Goal: Transaction & Acquisition: Purchase product/service

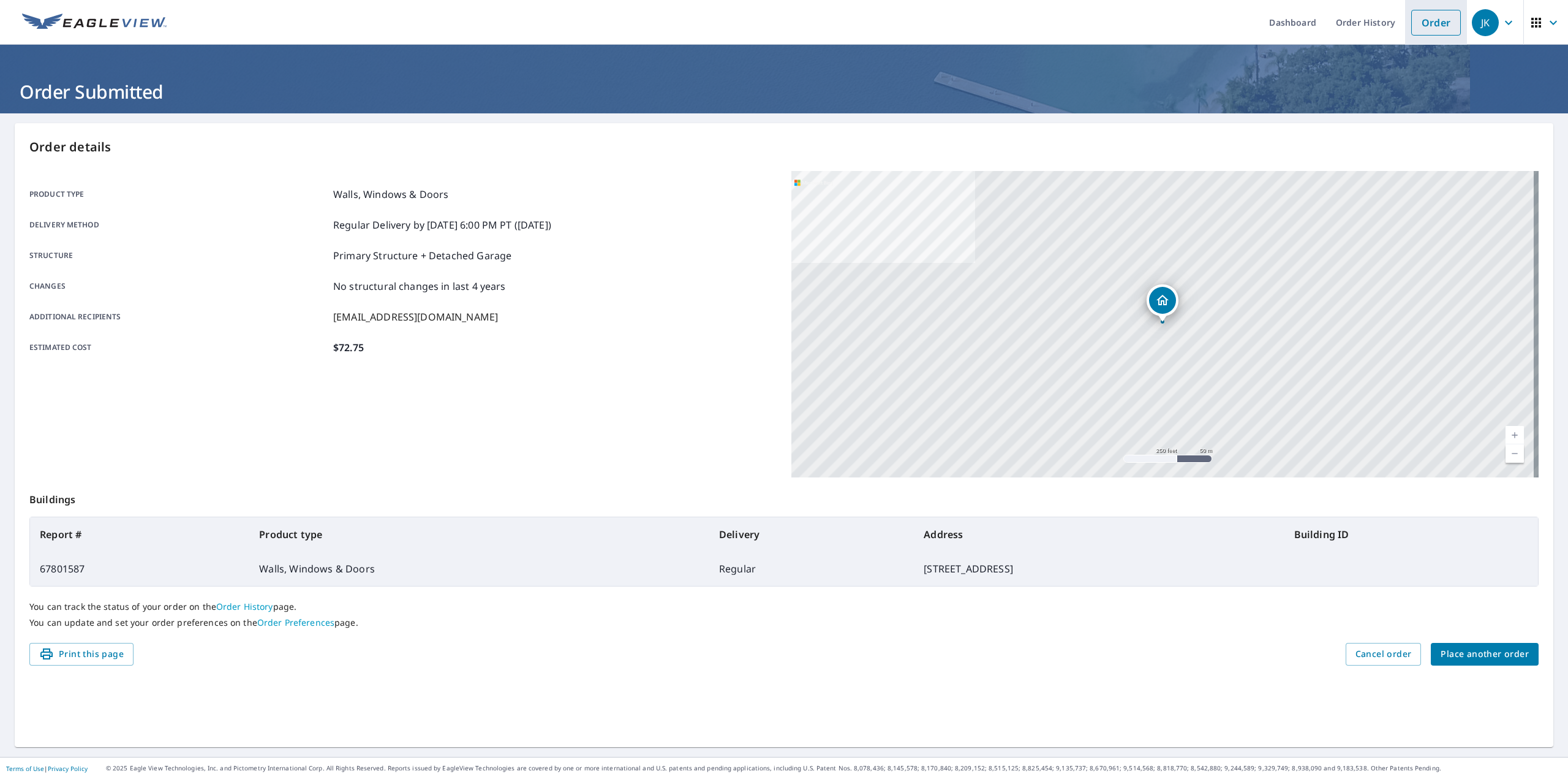
click at [1432, 24] on link "Order" at bounding box center [1436, 23] width 50 height 26
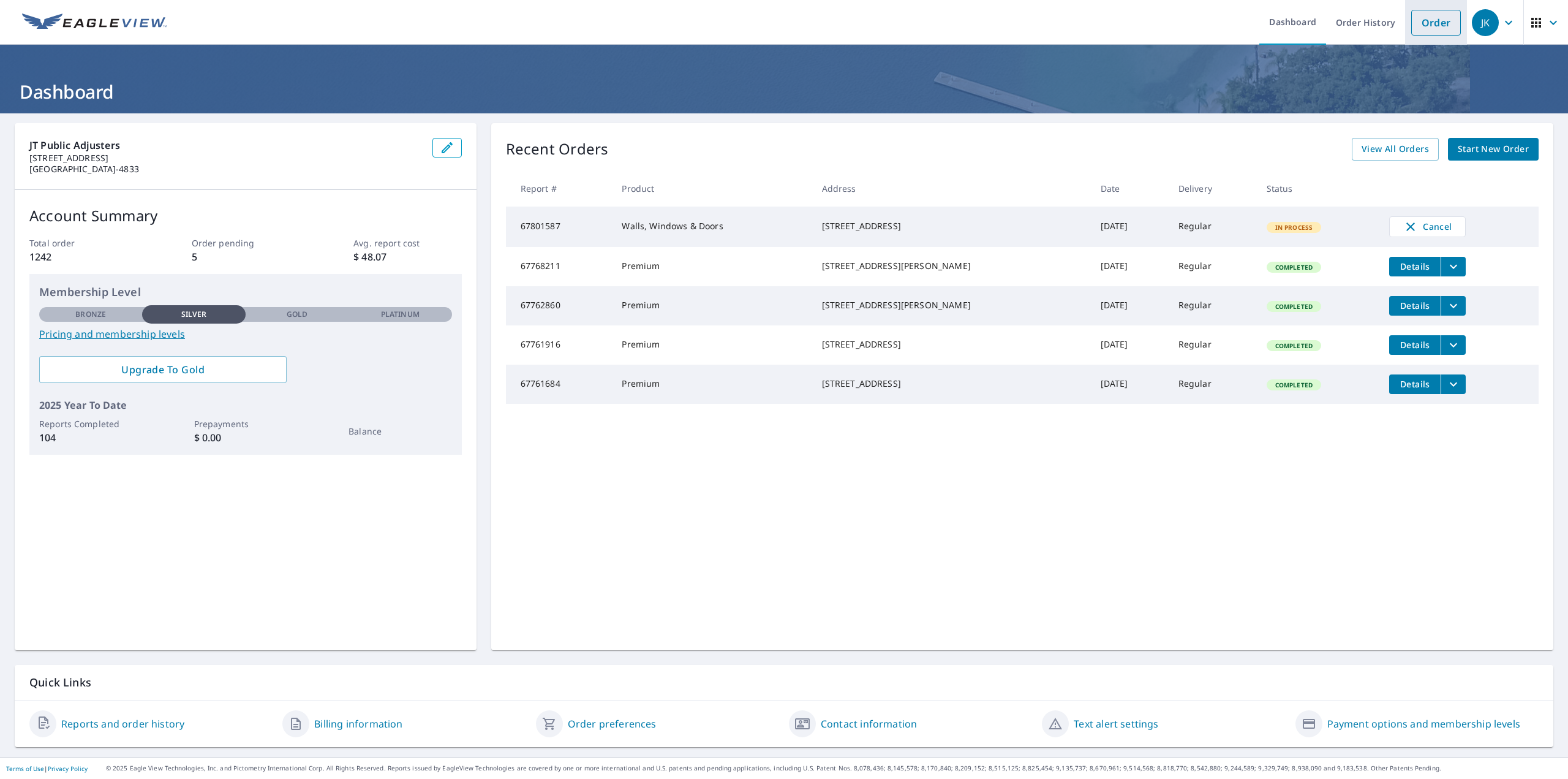
click at [1411, 28] on link "Order" at bounding box center [1436, 23] width 50 height 26
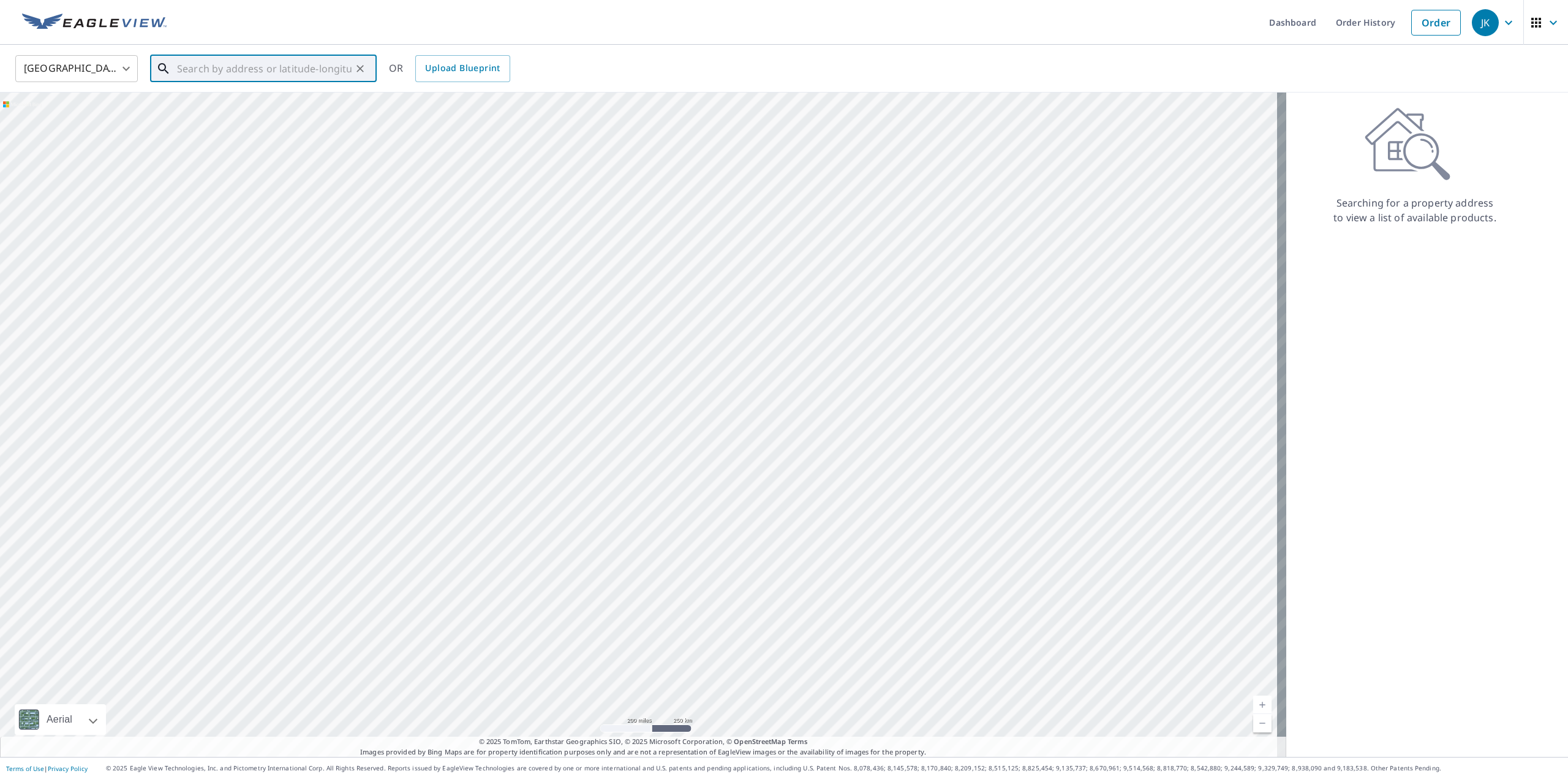
click at [288, 66] on input "text" at bounding box center [264, 68] width 175 height 34
type input "1232 N Honey Hill Rd Addison, IL 60101"
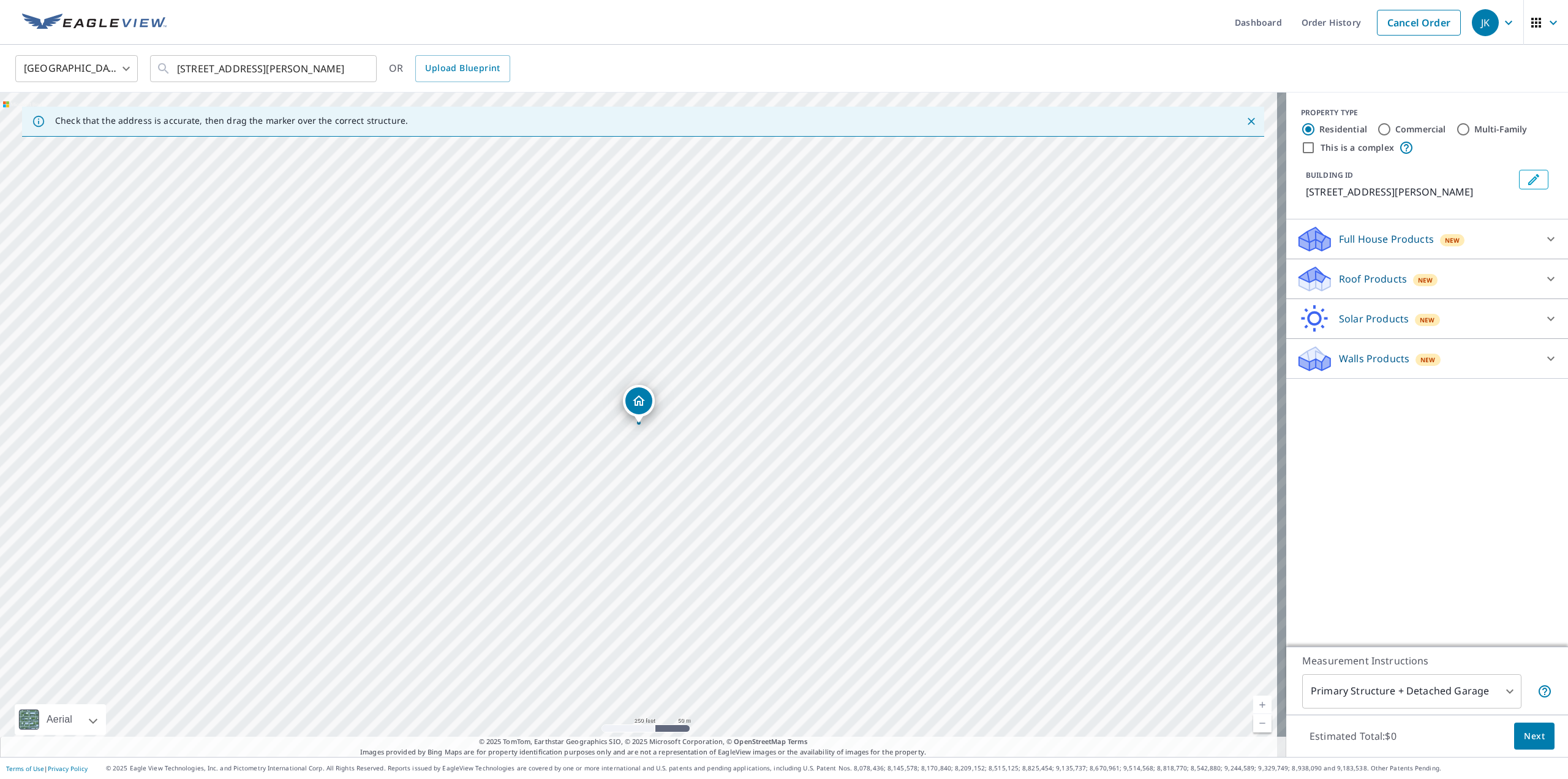
click at [1376, 277] on p "Roof Products" at bounding box center [1373, 279] width 68 height 15
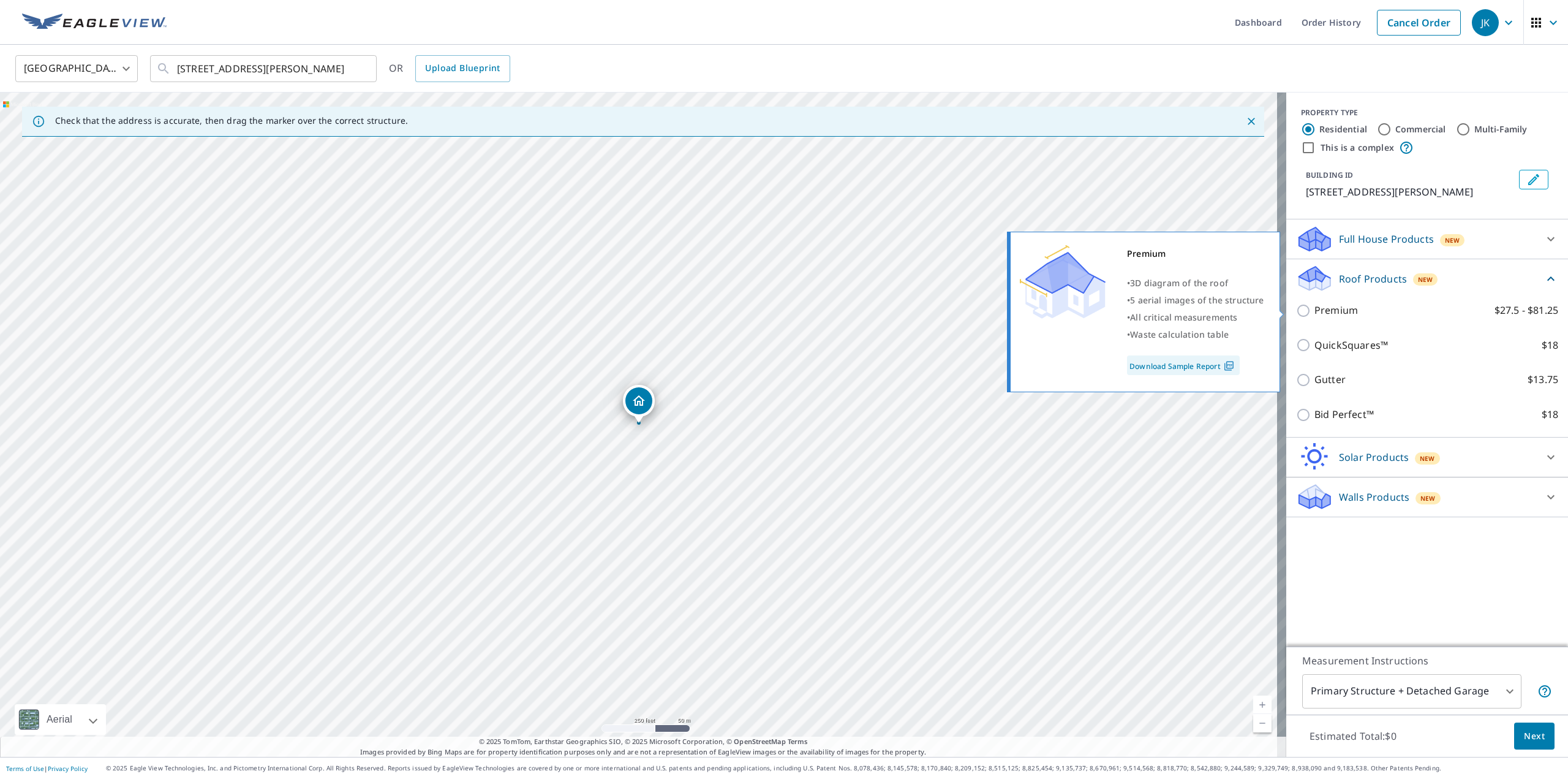
click at [1317, 308] on p "Premium" at bounding box center [1336, 310] width 43 height 15
click at [1314, 308] on input "Premium $27.5 - $81.25" at bounding box center [1306, 311] width 19 height 15
checkbox input "true"
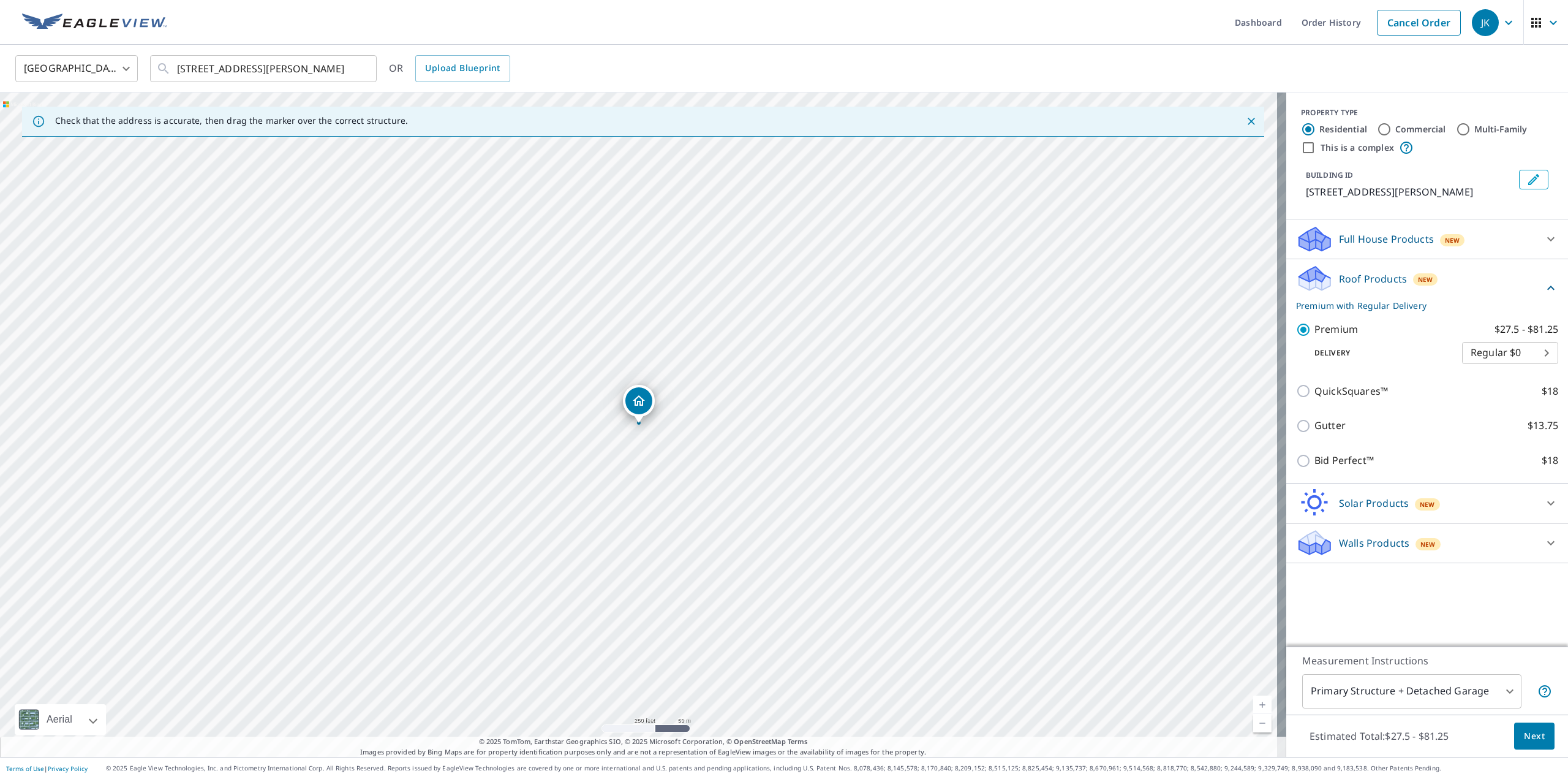
click at [1524, 736] on span "Next" at bounding box center [1534, 736] width 21 height 15
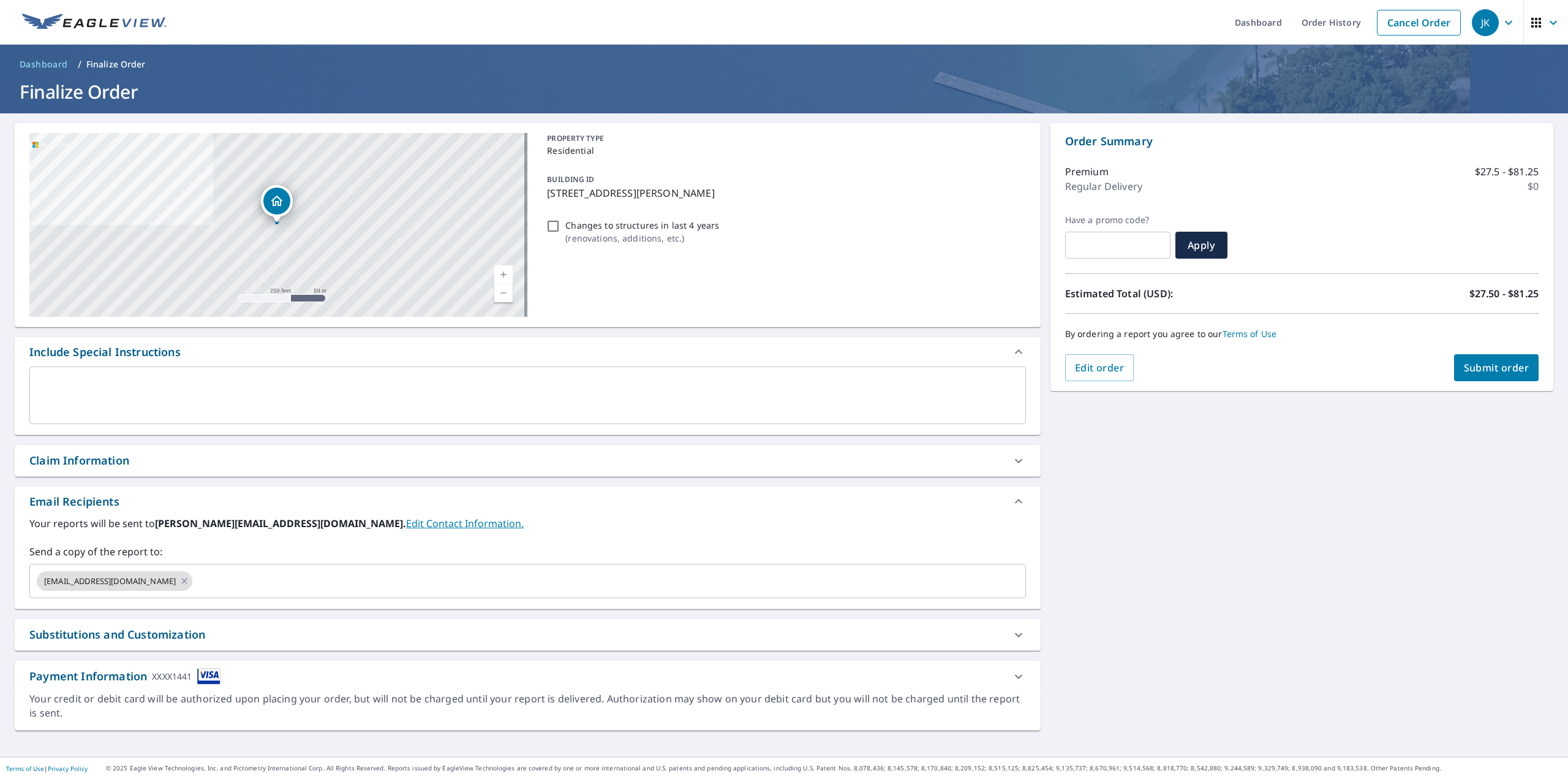
click at [1493, 374] on button "Submit order" at bounding box center [1497, 368] width 85 height 27
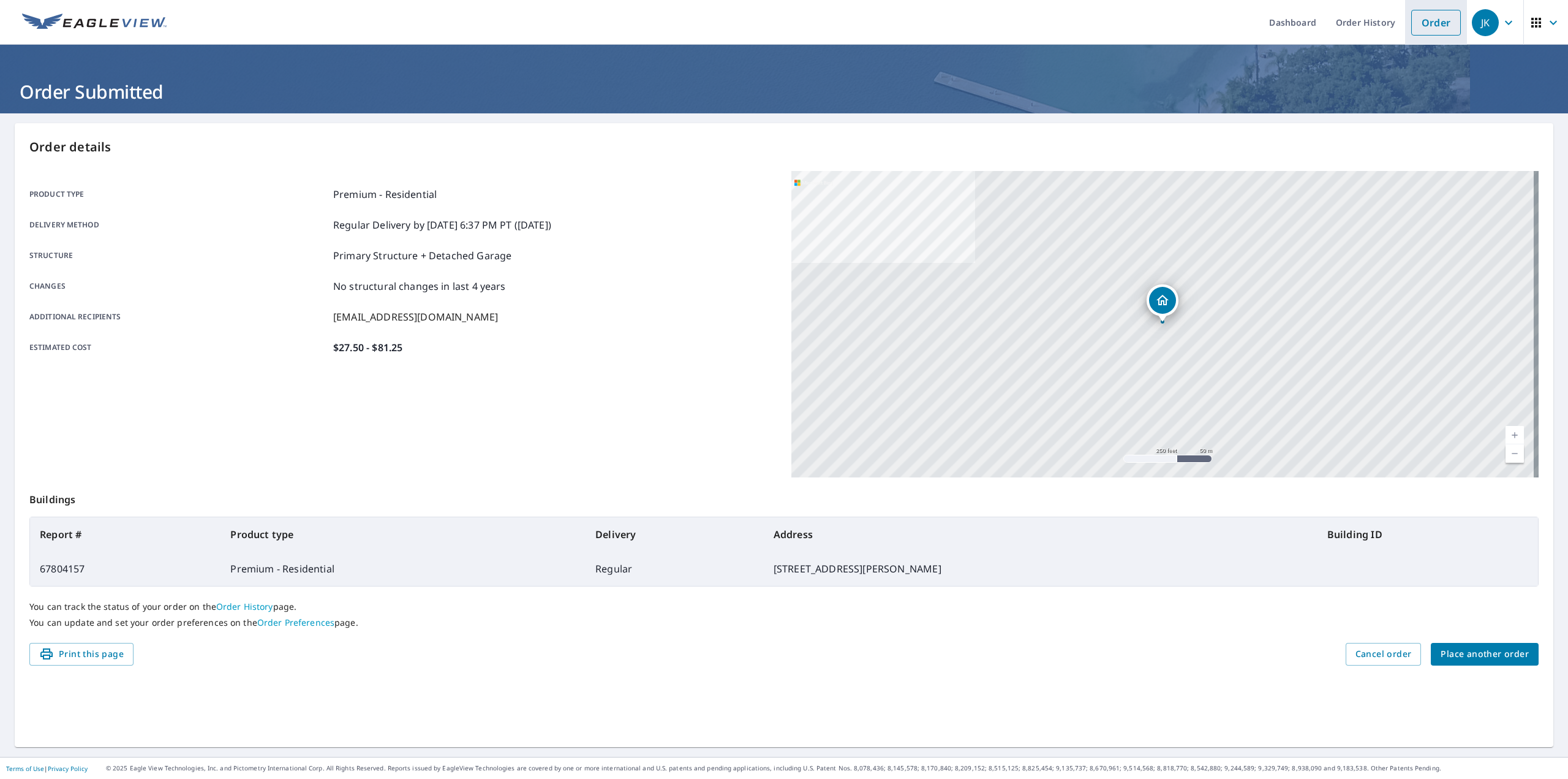
click at [1418, 24] on link "Order" at bounding box center [1436, 23] width 50 height 26
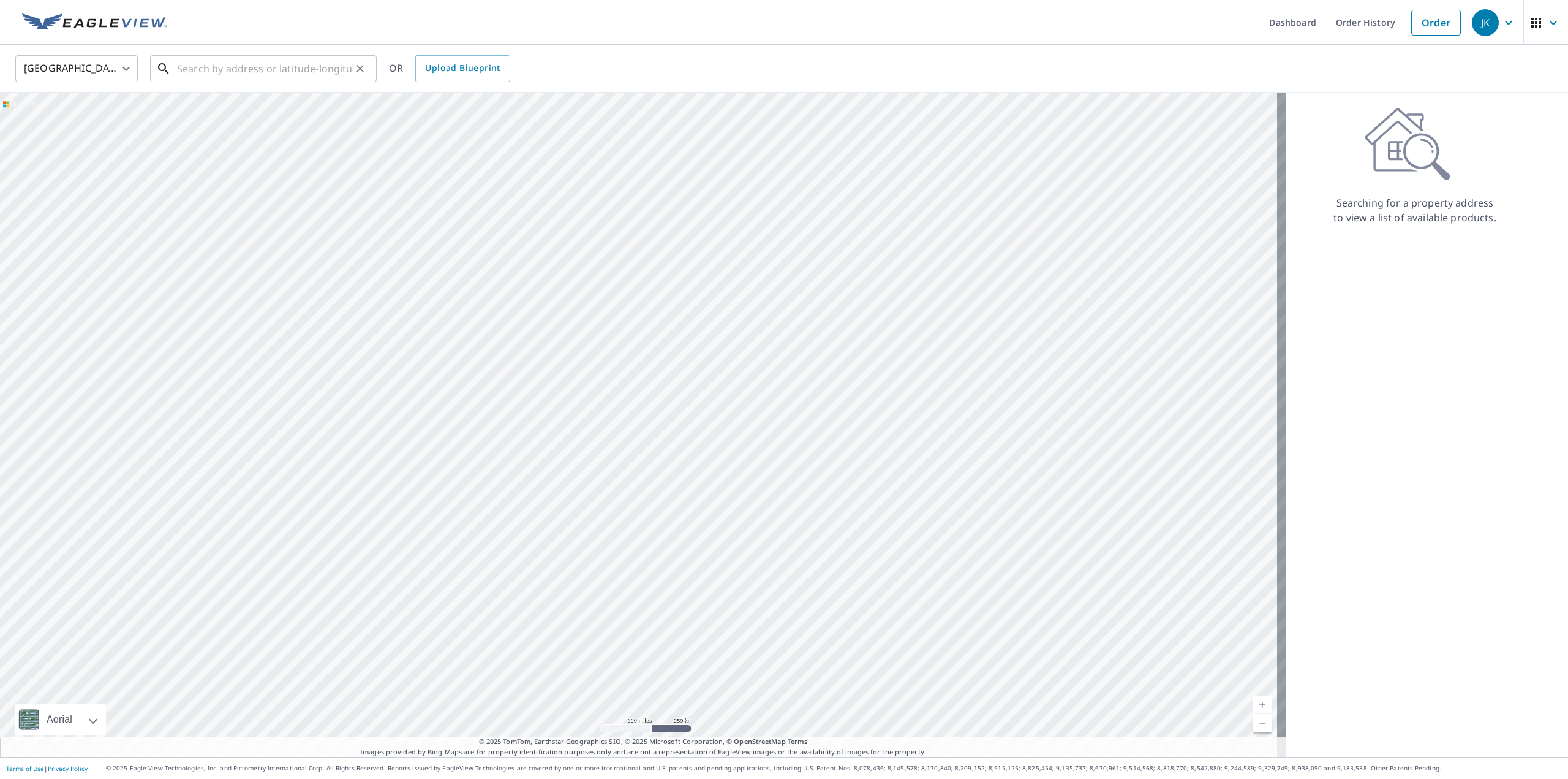
click at [242, 72] on input "text" at bounding box center [264, 68] width 175 height 34
click at [246, 73] on input "text" at bounding box center [264, 68] width 175 height 34
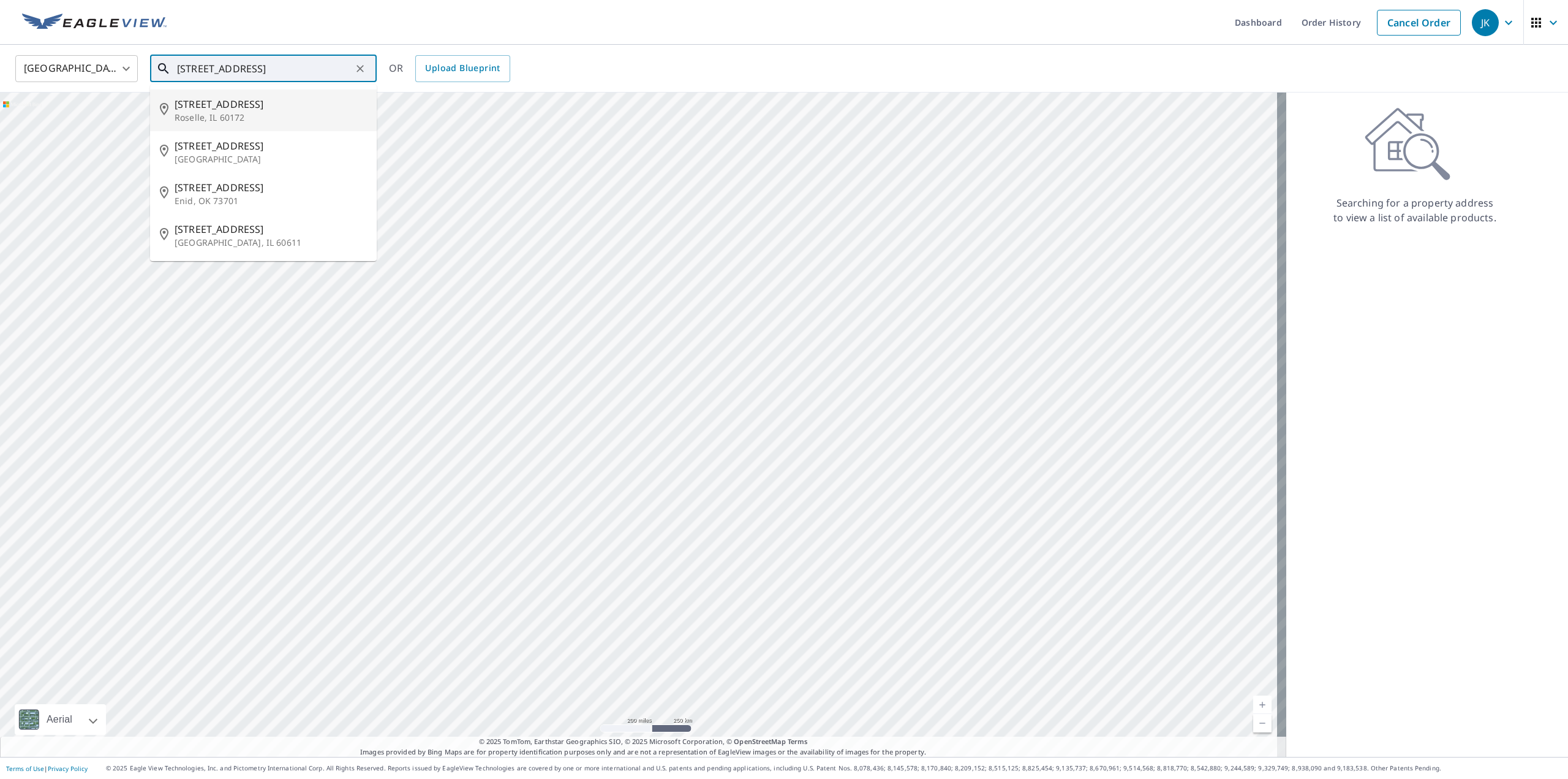
click at [234, 100] on span "614 Rush St" at bounding box center [271, 104] width 192 height 15
type input "614 Rush St Roselle, IL 60172"
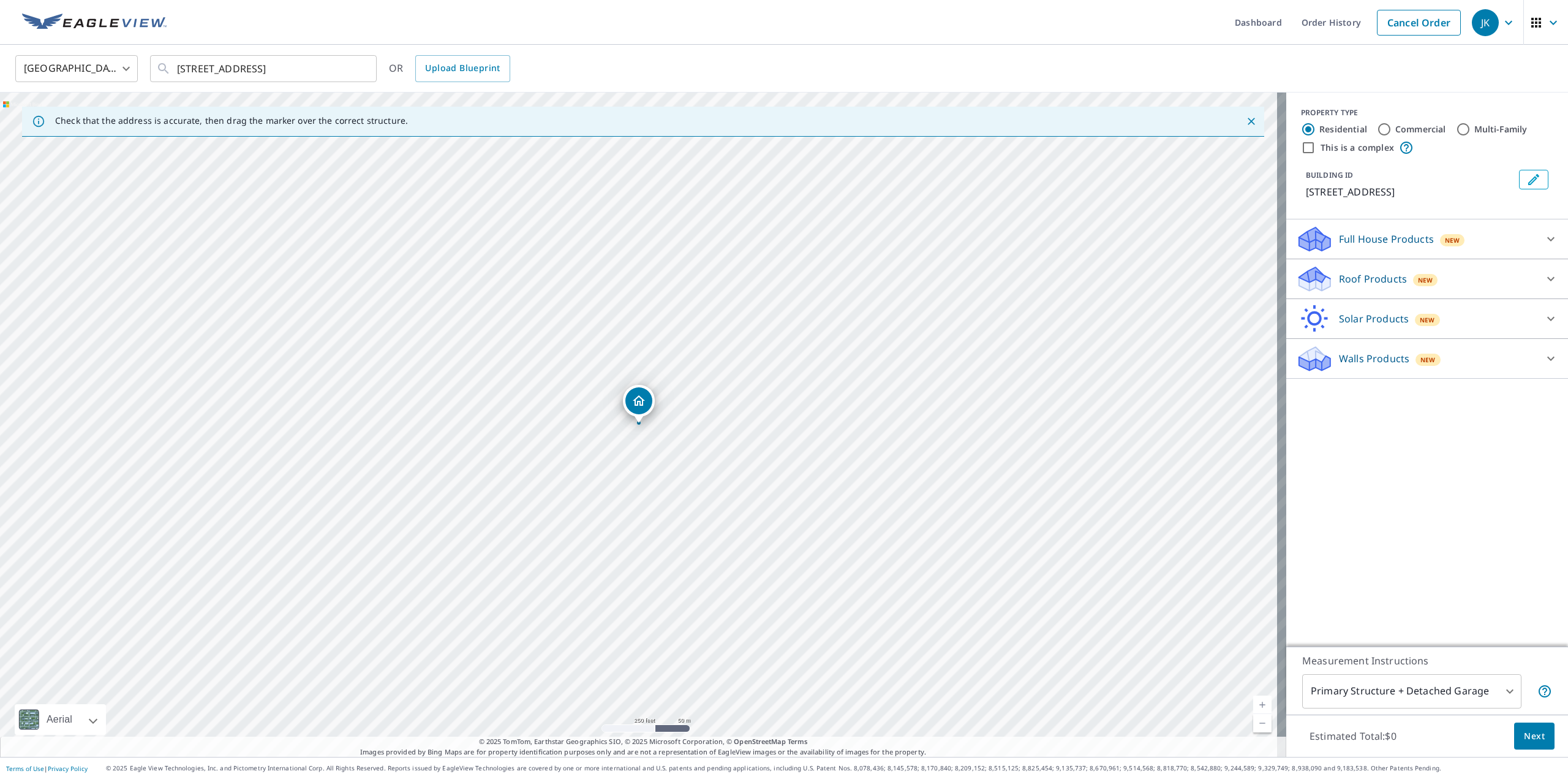
click at [1381, 273] on p "Roof Products" at bounding box center [1373, 279] width 68 height 15
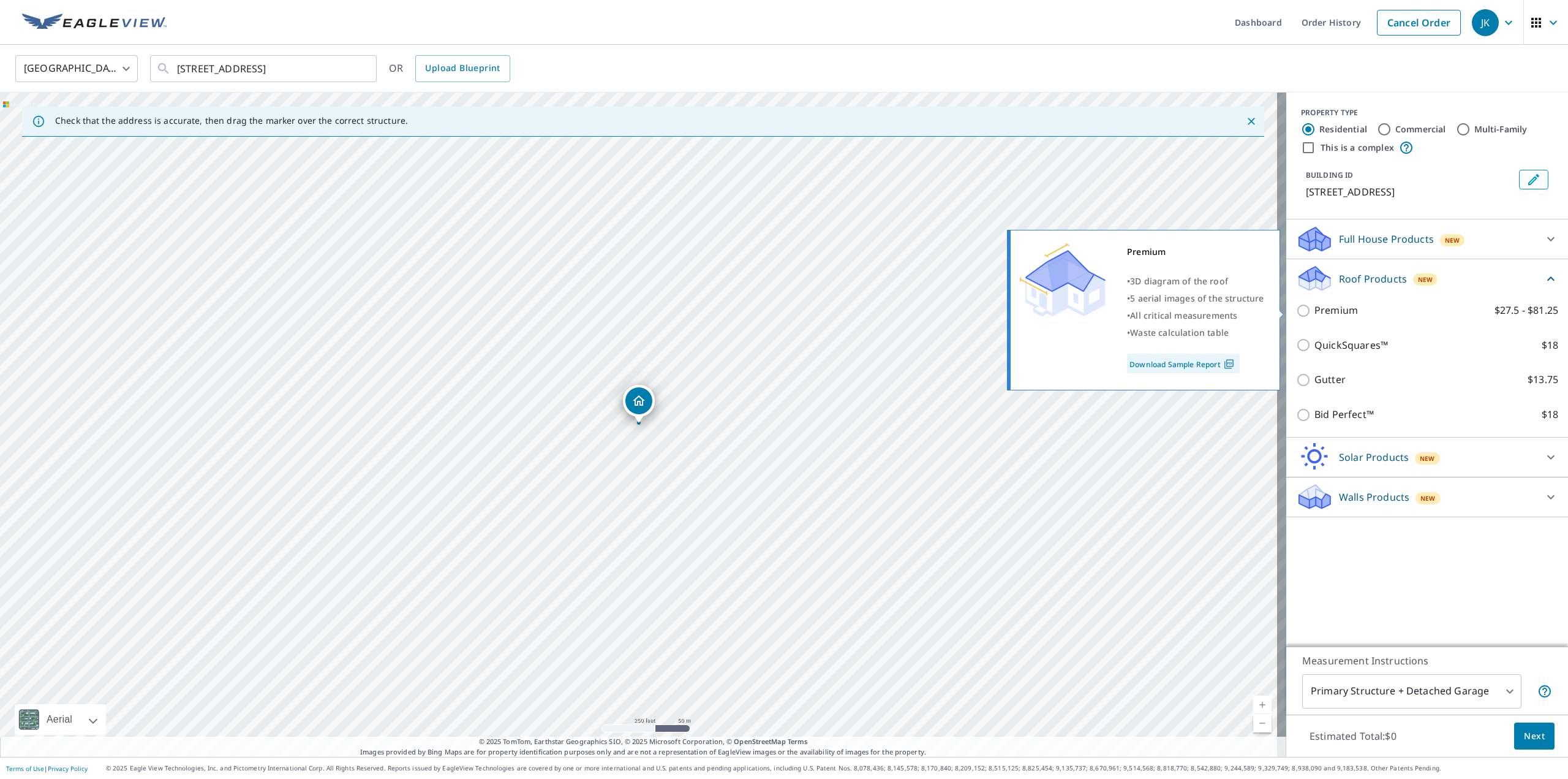
click at [1322, 309] on p "Premium" at bounding box center [1336, 310] width 43 height 15
click at [1314, 309] on input "Premium $27.5 - $81.25" at bounding box center [1306, 311] width 19 height 15
checkbox input "true"
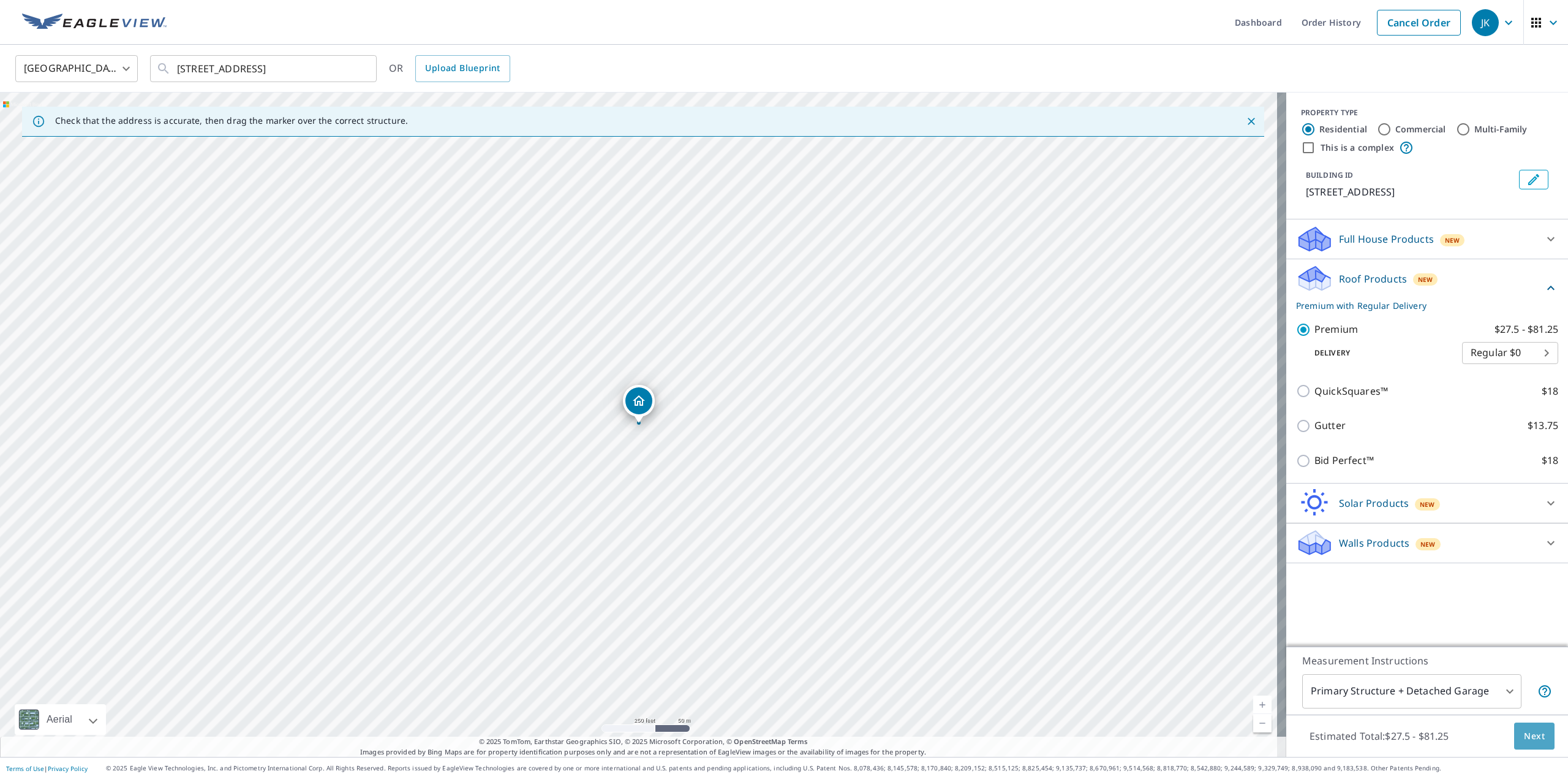
click at [1532, 729] on span "Next" at bounding box center [1534, 736] width 21 height 15
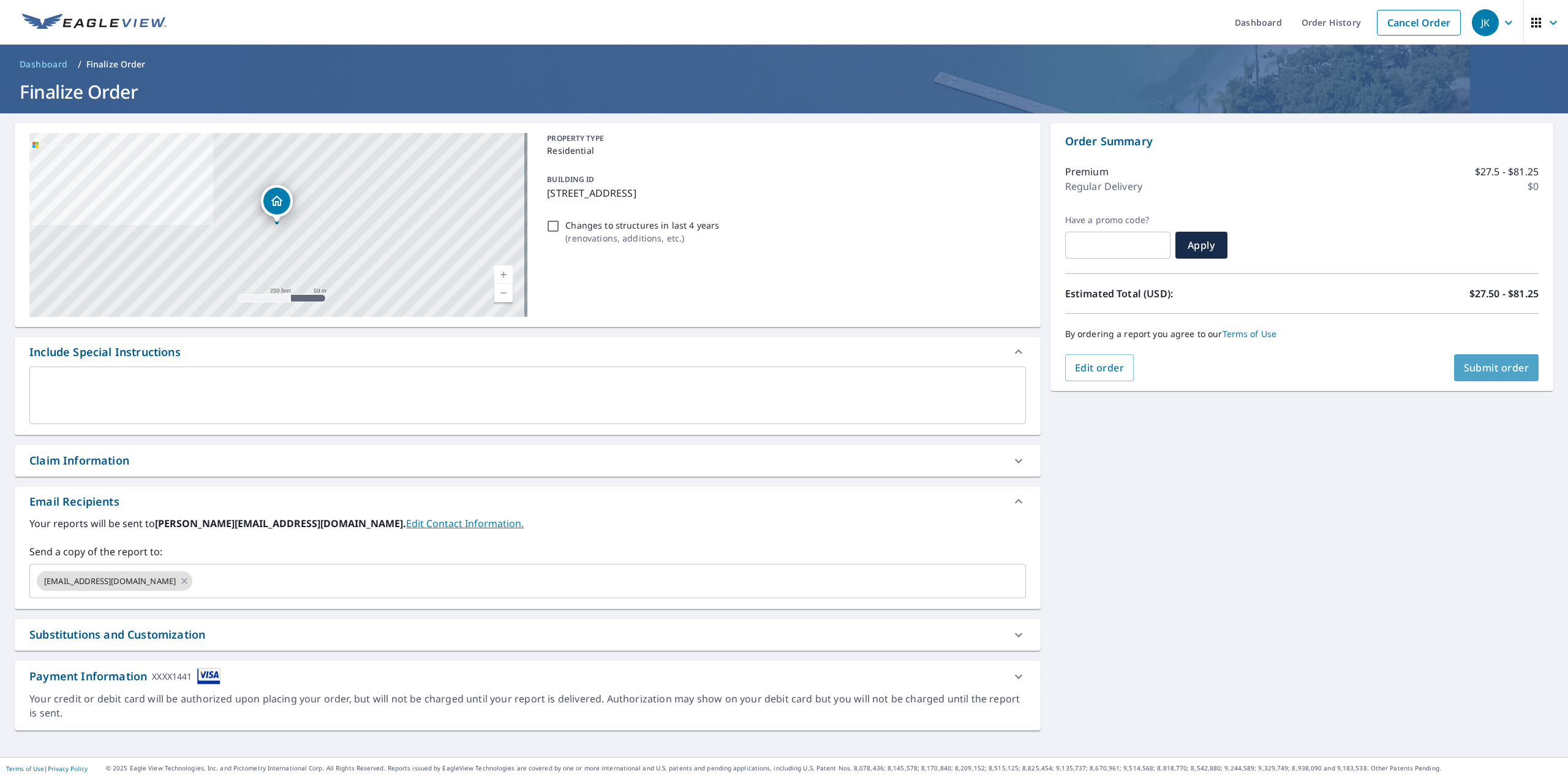
click at [1479, 360] on button "Submit order" at bounding box center [1497, 368] width 85 height 27
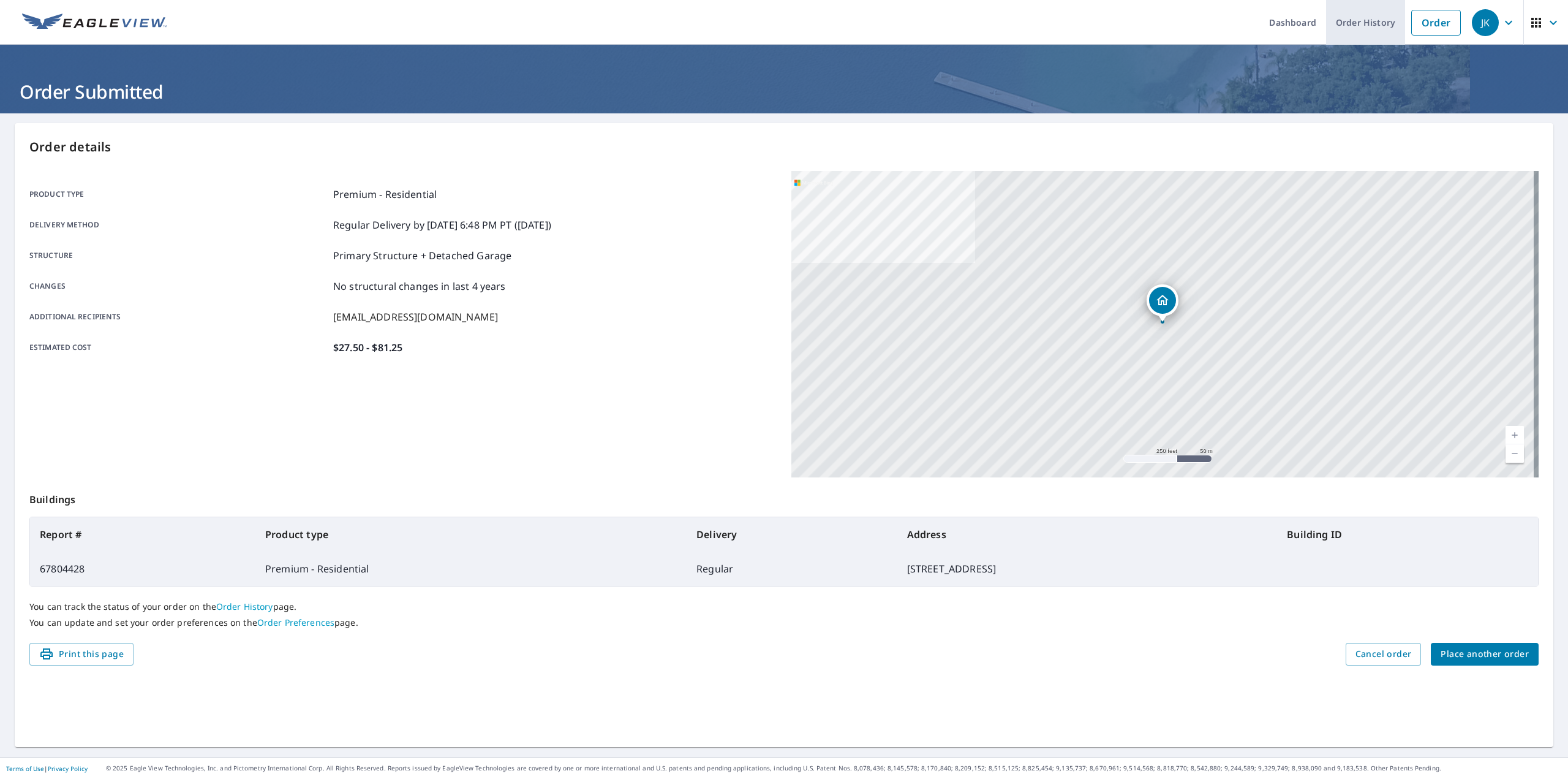
click at [1357, 19] on link "Order History" at bounding box center [1366, 22] width 79 height 45
